Goal: Information Seeking & Learning: Learn about a topic

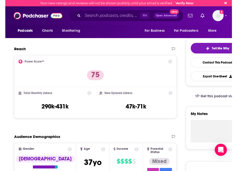
scroll to position [95, 0]
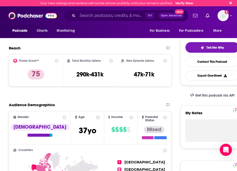
click at [110, 60] on icon at bounding box center [111, 61] width 4 height 4
click at [110, 60] on div "Total Monthly Listens Total Monthly Listens Our estimate of how many listens th…" at bounding box center [90, 71] width 54 height 32
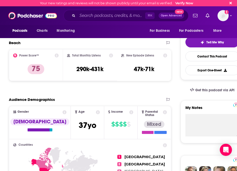
scroll to position [95, 0]
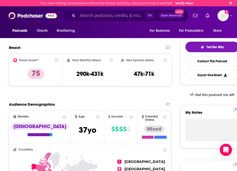
click at [111, 60] on icon at bounding box center [111, 60] width 4 height 4
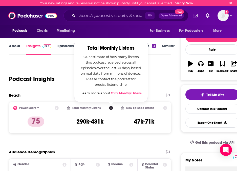
scroll to position [46, 0]
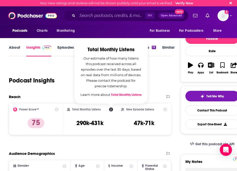
click at [126, 95] on link "Total Monthly Listens" at bounding box center [126, 95] width 31 height 4
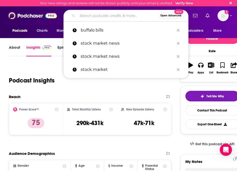
click at [99, 19] on input "Search podcasts, credits, & more..." at bounding box center [117, 16] width 81 height 8
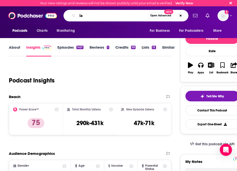
type input "l"
type input "slate money"
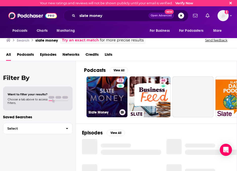
click at [106, 92] on link "72 Slate Money" at bounding box center [106, 97] width 41 height 41
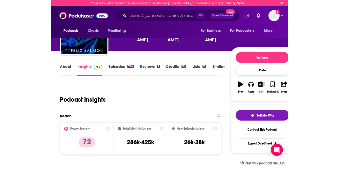
scroll to position [28, 0]
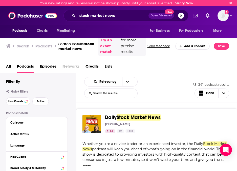
scroll to position [2362, 0]
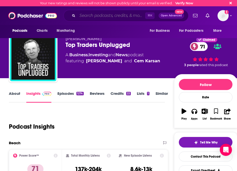
click at [109, 18] on input "Search podcasts, credits, & more..." at bounding box center [111, 16] width 68 height 8
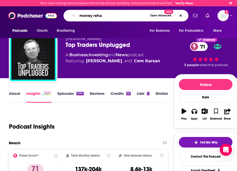
type input "money rehab"
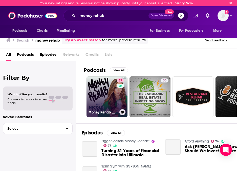
click at [106, 101] on link "87 Money Rehab with Nicole Lapin" at bounding box center [106, 97] width 41 height 41
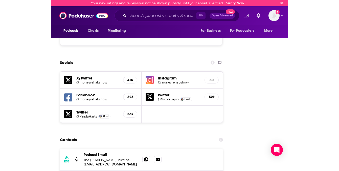
scroll to position [676, 0]
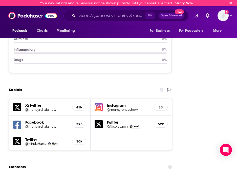
click at [98, 120] on icon at bounding box center [98, 124] width 8 height 8
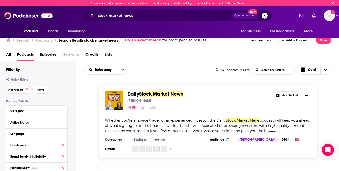
scroll to position [2362, 0]
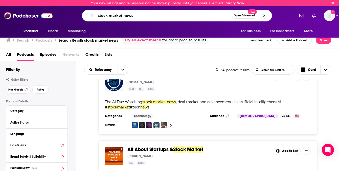
click at [122, 15] on input "stock market news" at bounding box center [164, 16] width 136 height 8
type input "the compound and friends"
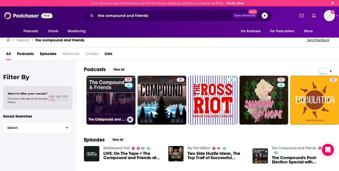
click at [107, 95] on link "75 The Compound and Friends" at bounding box center [110, 100] width 49 height 49
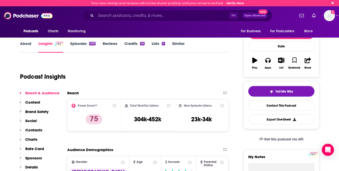
scroll to position [65, 0]
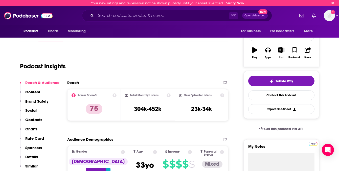
click at [34, 165] on p "Similar" at bounding box center [31, 166] width 12 height 5
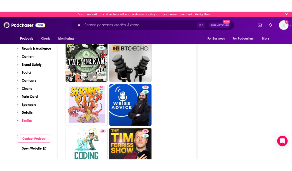
scroll to position [2098, 0]
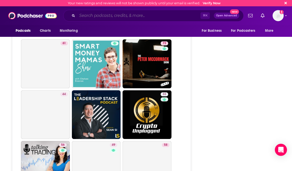
click at [95, 16] on input "Search podcasts, credits, & more..." at bounding box center [138, 16] width 123 height 8
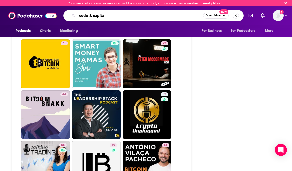
type input "code & capital"
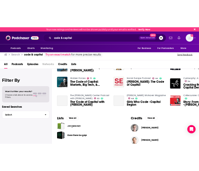
scroll to position [107, 0]
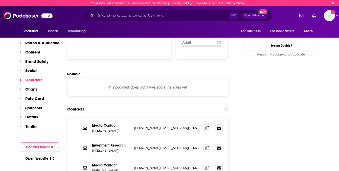
scroll to position [636, 0]
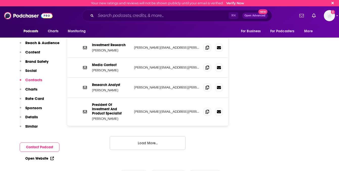
click at [35, 129] on button "Similar" at bounding box center [29, 128] width 18 height 9
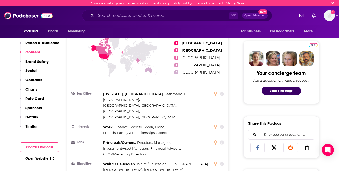
scroll to position [0, 0]
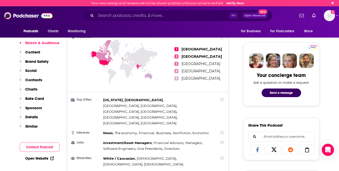
click at [31, 126] on p "Similar" at bounding box center [31, 126] width 12 height 5
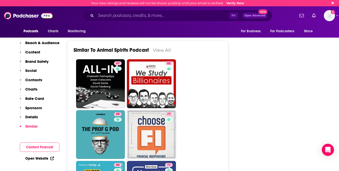
scroll to position [1217, 0]
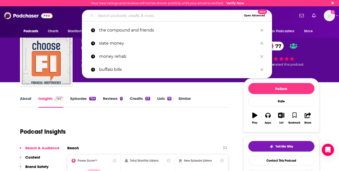
click at [121, 19] on input "Search podcasts, credits, & more..." at bounding box center [169, 16] width 146 height 8
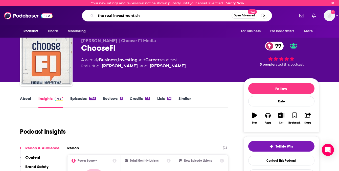
type input "the real investment sho"
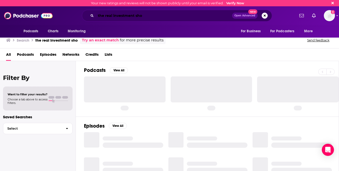
click at [145, 15] on input "the real investment sho" at bounding box center [164, 16] width 136 height 8
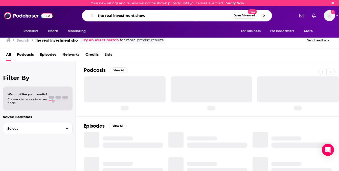
type input "the real investment show"
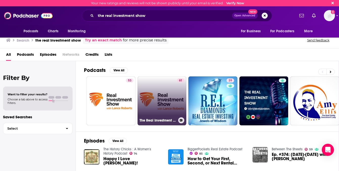
click at [155, 96] on link "61 The Real Investment Show Podcast" at bounding box center [161, 101] width 49 height 49
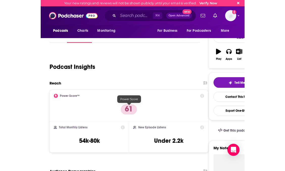
scroll to position [89, 0]
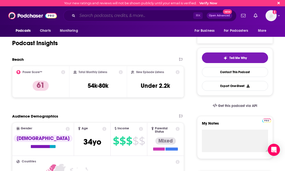
click at [104, 16] on input "Search podcasts, credits, & more..." at bounding box center [135, 16] width 116 height 8
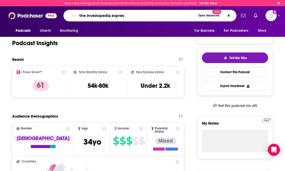
type input "the investopedia express"
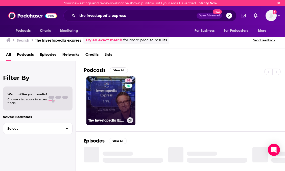
click at [105, 97] on link "61 The Investopedia Express with Caleb Silver" at bounding box center [110, 101] width 49 height 49
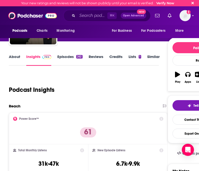
scroll to position [130, 0]
